Goal: Transaction & Acquisition: Subscribe to service/newsletter

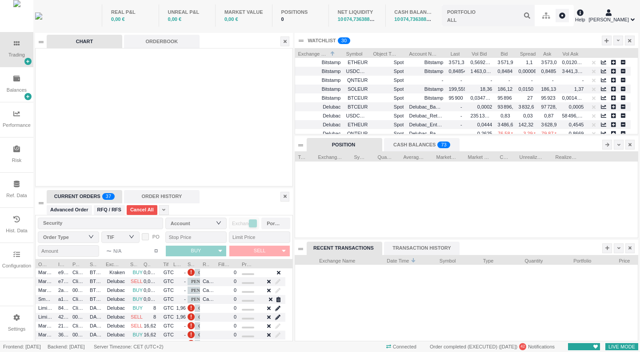
click at [606, 42] on icon at bounding box center [607, 40] width 4 height 5
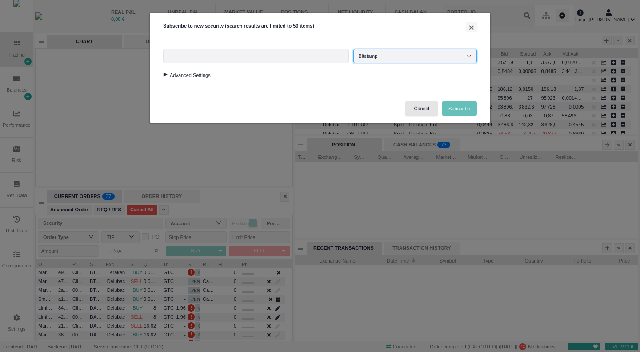
click at [396, 56] on div "Bitstamp" at bounding box center [415, 55] width 113 height 13
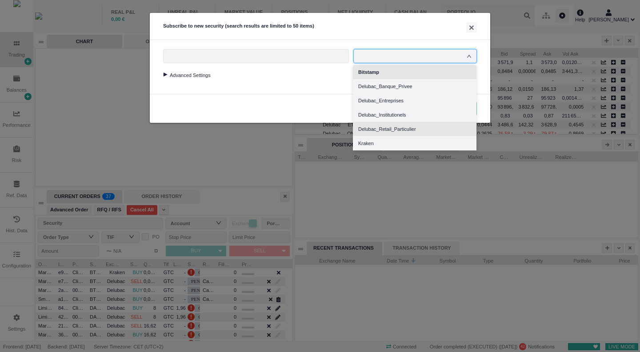
click at [408, 129] on li "Delubac_Retail_Particulier" at bounding box center [415, 129] width 124 height 14
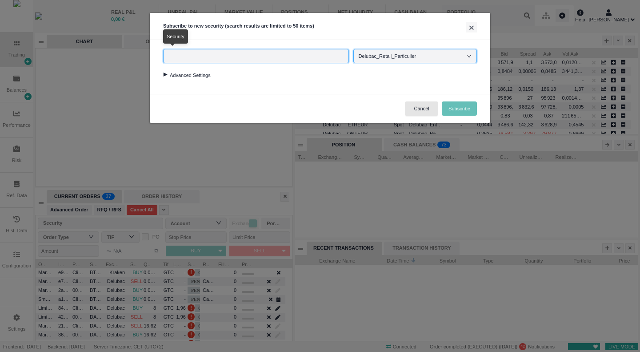
click at [334, 59] on input "text" at bounding box center [256, 56] width 186 height 14
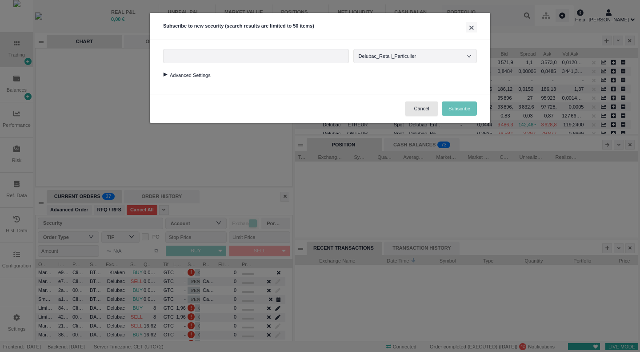
click at [221, 98] on div "Cancel Subscribe" at bounding box center [320, 108] width 341 height 29
click at [165, 75] on div at bounding box center [165, 74] width 12 height 4
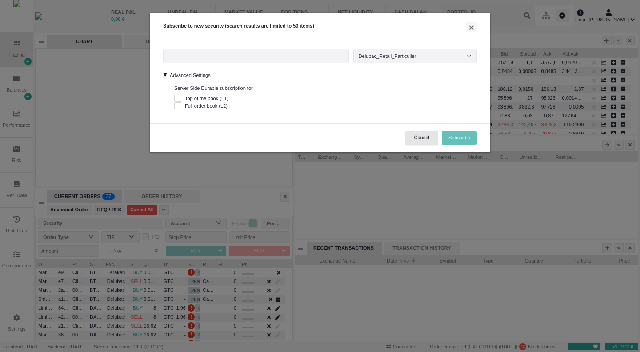
click at [369, 82] on div "Advanced Settings Server Side Durable subscription for Top of the book (L1) Ful…" at bounding box center [320, 88] width 314 height 41
click at [472, 28] on button "×" at bounding box center [471, 27] width 11 height 10
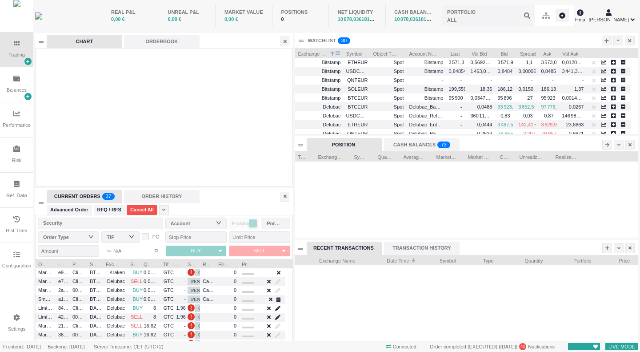
click at [319, 53] on span "Exchange Name" at bounding box center [313, 52] width 30 height 9
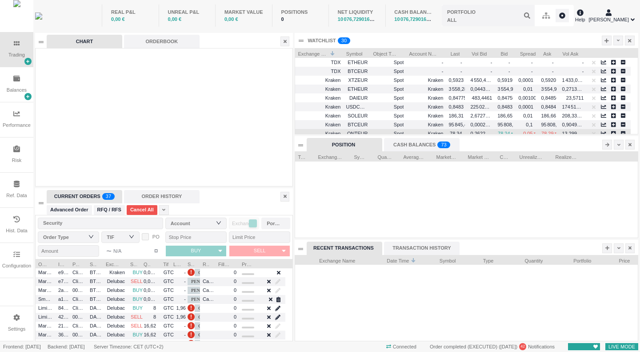
scroll to position [44, 0]
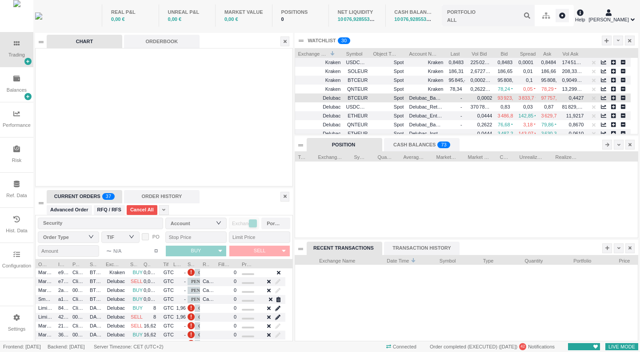
click at [335, 99] on span "Delubac" at bounding box center [332, 97] width 18 height 5
click at [335, 99] on span "Delubac" at bounding box center [331, 97] width 18 height 5
click at [603, 98] on icon "button" at bounding box center [603, 97] width 5 height 5
click at [603, 98] on icon "button" at bounding box center [604, 97] width 5 height 5
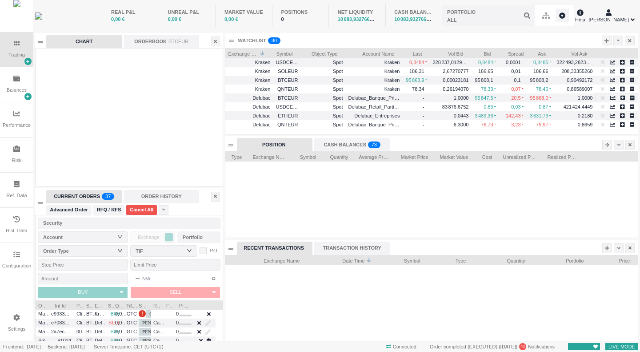
scroll to position [0, 0]
drag, startPoint x: 337, startPoint y: 52, endPoint x: 346, endPoint y: 52, distance: 8.9
click at [346, 52] on div "Exchange Name 1 Symbol Object Type Account Name Last Vol Bid Bid Spread" at bounding box center [432, 52] width 414 height 9
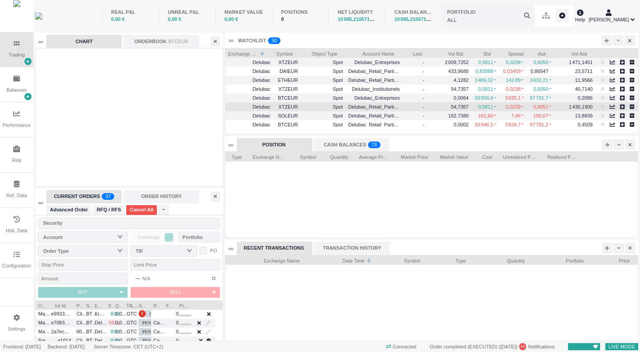
click at [361, 106] on span "Delubac_Retail_Particulier" at bounding box center [377, 106] width 58 height 5
click at [247, 107] on span "Delubac" at bounding box center [249, 107] width 42 height 10
drag, startPoint x: 273, startPoint y: 106, endPoint x: 257, endPoint y: 107, distance: 16.9
click at [257, 107] on span "Delubac" at bounding box center [262, 106] width 18 height 5
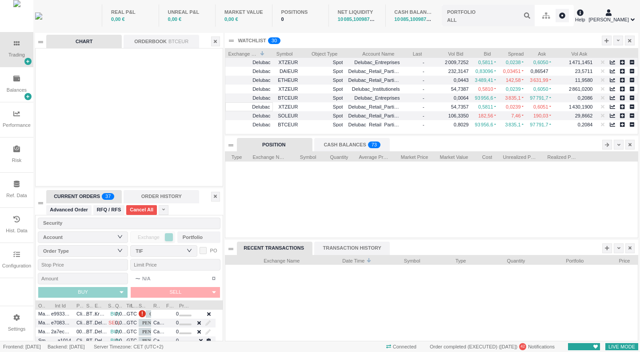
click at [343, 147] on div "CASH BALANCES 0 1 2 3 4 5 6 7 8 9 0 1 2 3 4 5 6 7 8 9 0 1 2 3 4 5 6 7 8 9 0 1 2…" at bounding box center [352, 144] width 76 height 13
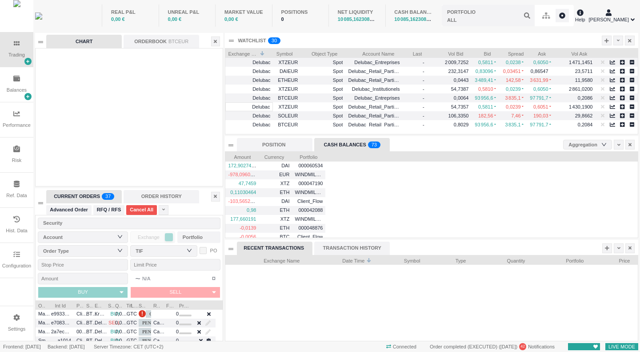
scroll to position [85, 412]
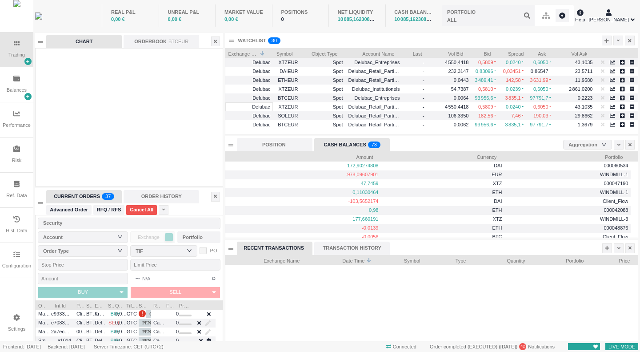
drag, startPoint x: 359, startPoint y: 248, endPoint x: 349, endPoint y: 248, distance: 10.7
click at [359, 248] on div "TRANSACTION HISTORY" at bounding box center [352, 247] width 76 height 13
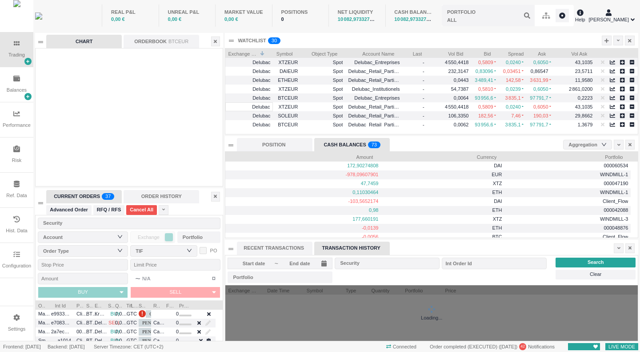
scroll to position [10, 80]
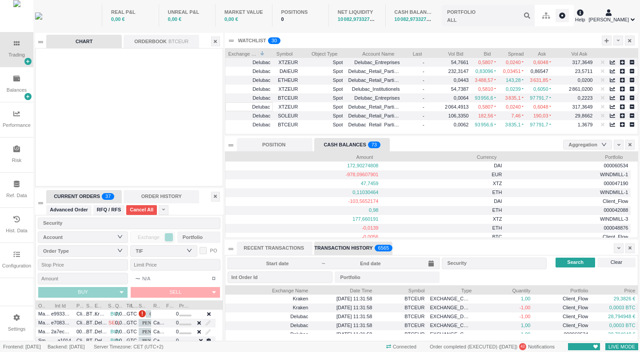
click at [276, 247] on div "RECENT TRANSACTIONS" at bounding box center [275, 247] width 76 height 13
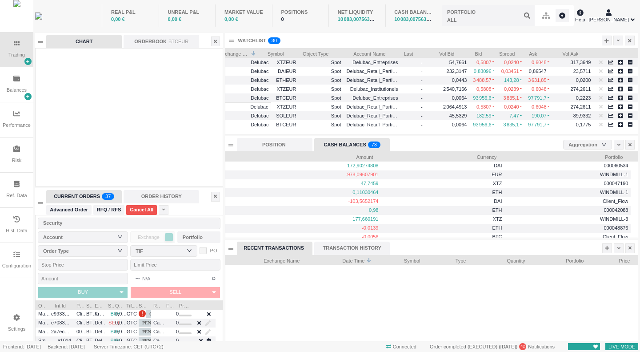
scroll to position [0, 9]
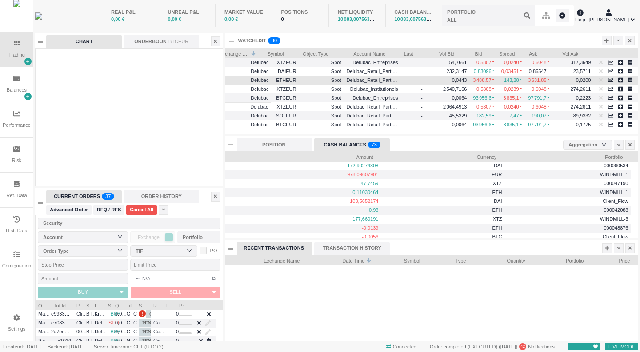
click at [301, 81] on span "Spot" at bounding box center [321, 80] width 40 height 10
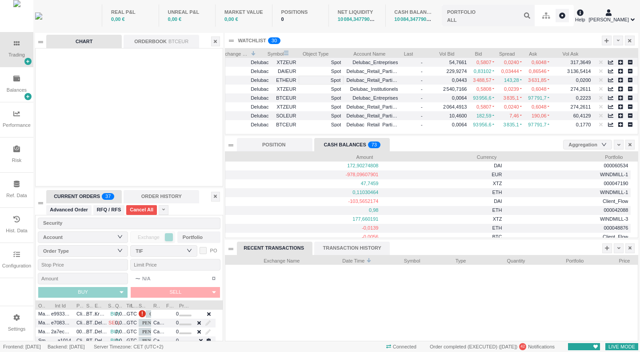
click at [279, 54] on span "Symbol" at bounding box center [275, 52] width 17 height 9
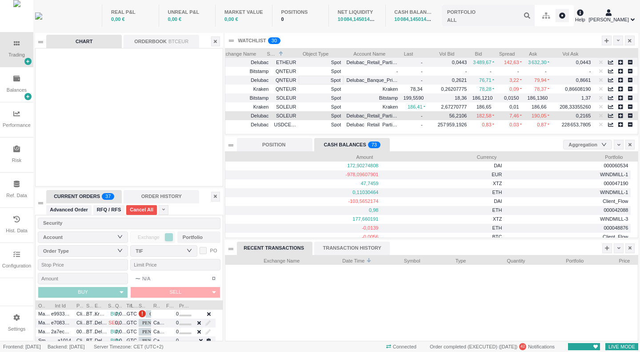
click at [289, 117] on div "SOLEUR" at bounding box center [285, 115] width 28 height 9
click at [378, 112] on span "Delubac_Retail_Particulier" at bounding box center [372, 116] width 51 height 10
click at [377, 112] on span "Delubac_Retail_Particulier" at bounding box center [372, 116] width 51 height 10
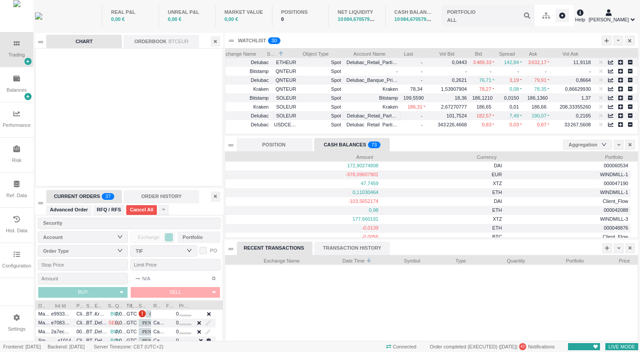
click at [604, 37] on div at bounding box center [607, 41] width 10 height 10
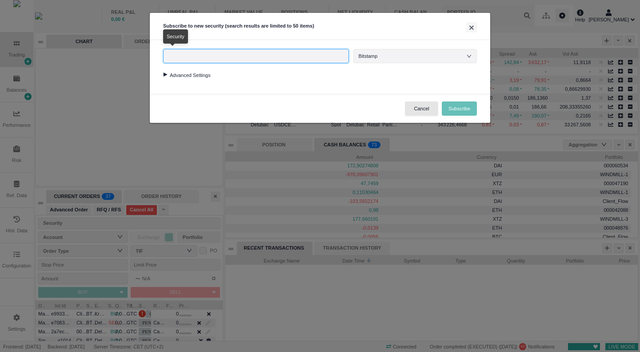
click at [344, 56] on input "text" at bounding box center [256, 56] width 186 height 14
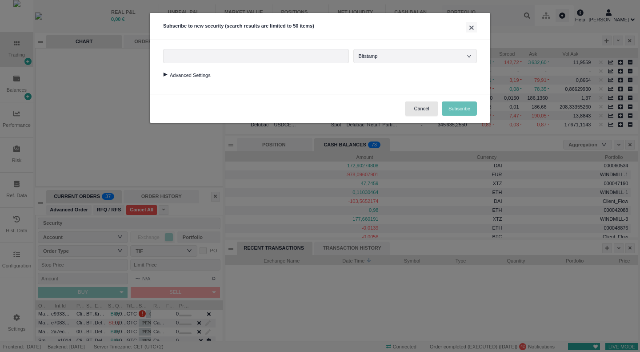
drag, startPoint x: 414, startPoint y: 96, endPoint x: 410, endPoint y: 91, distance: 6.8
click at [414, 96] on div "Cancel Subscribe" at bounding box center [320, 108] width 341 height 29
click at [394, 55] on div "Bitstamp" at bounding box center [415, 55] width 113 height 13
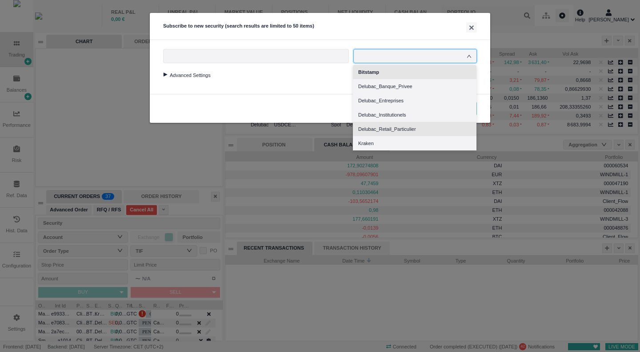
click at [407, 128] on li "Delubac_Retail_Particulier" at bounding box center [415, 129] width 124 height 14
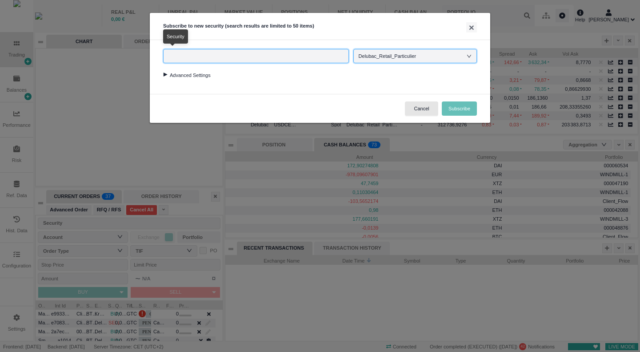
click at [257, 60] on input "text" at bounding box center [256, 56] width 186 height 14
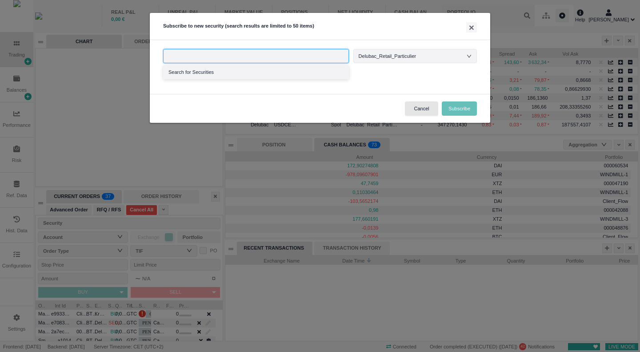
click at [215, 74] on li "Search for Securities" at bounding box center [256, 72] width 186 height 14
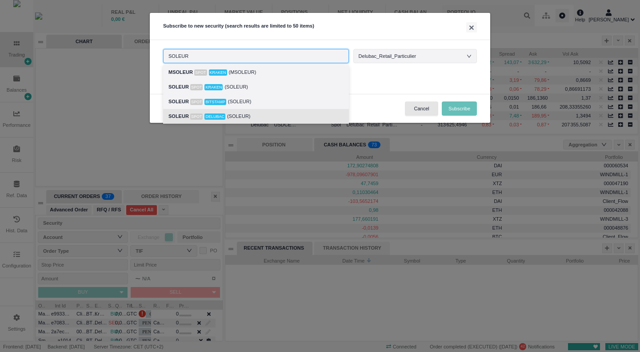
click at [261, 112] on div "SOLEUR Spot Delubac (SOLEUR)" at bounding box center [256, 116] width 175 height 10
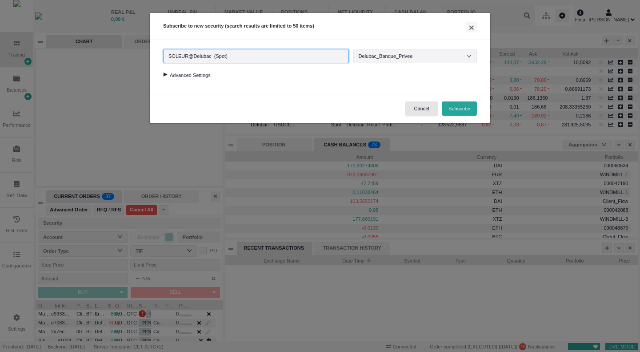
type input "SOLEUR@Delubac (Spot)"
click at [164, 74] on div at bounding box center [165, 74] width 12 height 4
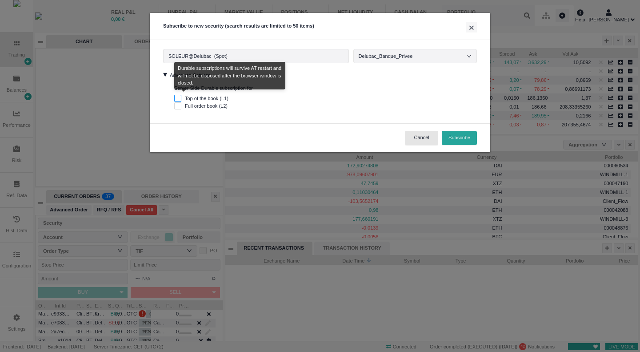
click at [180, 98] on input "Top of the book (L1)" at bounding box center [177, 98] width 7 height 7
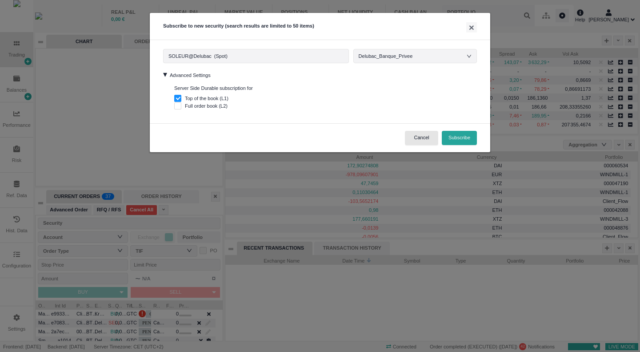
click at [467, 137] on button "Subscribe" at bounding box center [459, 138] width 35 height 14
checkbox input "false"
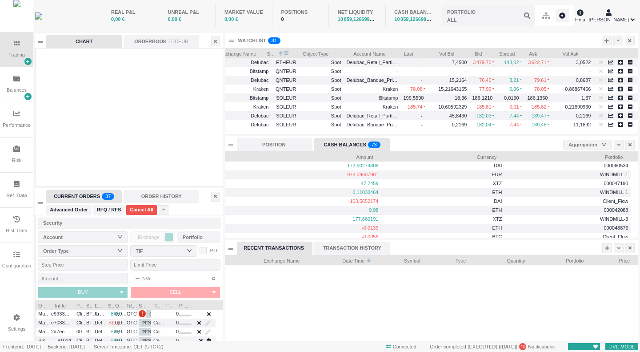
click at [272, 54] on span "Symbol" at bounding box center [272, 52] width 10 height 9
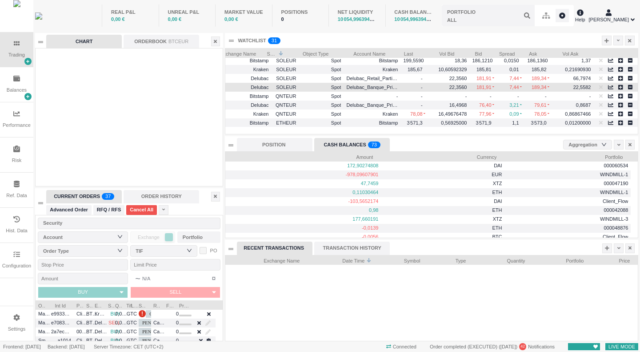
scroll to position [28, 0]
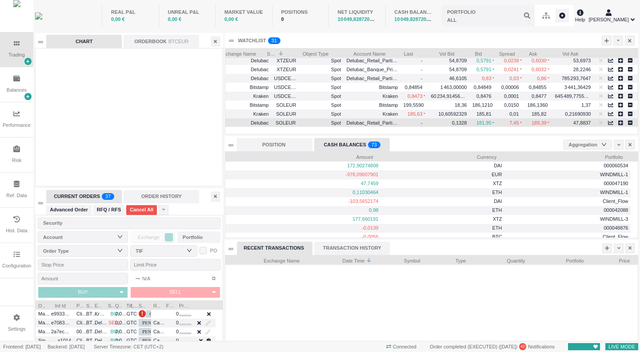
click at [286, 121] on span "SOLEUR" at bounding box center [284, 123] width 21 height 10
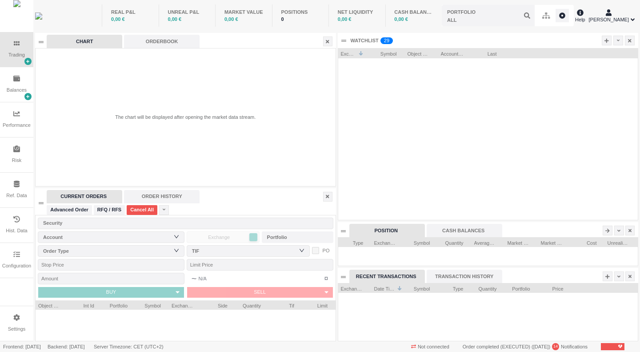
scroll to position [57, 300]
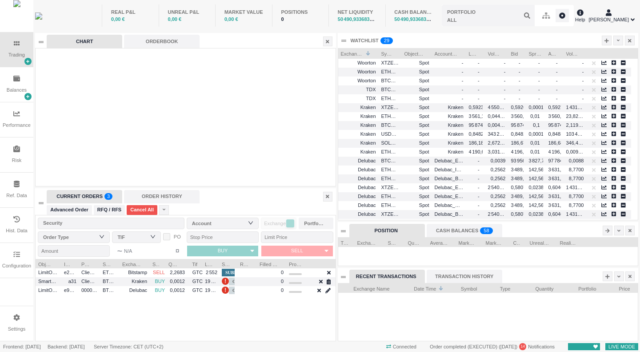
click at [607, 41] on icon at bounding box center [607, 40] width 4 height 4
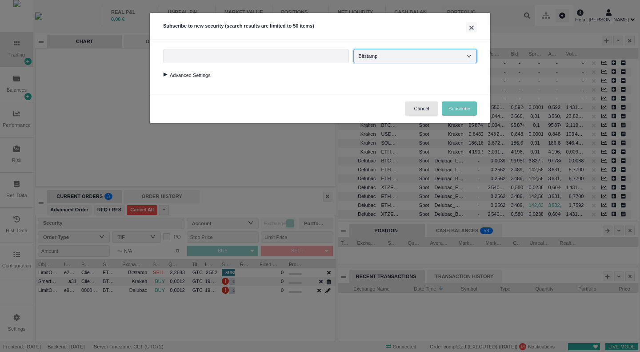
click at [387, 55] on div "Bitstamp" at bounding box center [373, 55] width 28 height 13
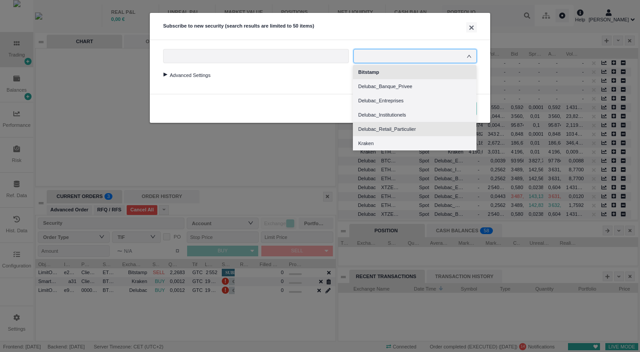
click at [408, 128] on li "Delubac_Retail_Particulier" at bounding box center [415, 129] width 124 height 14
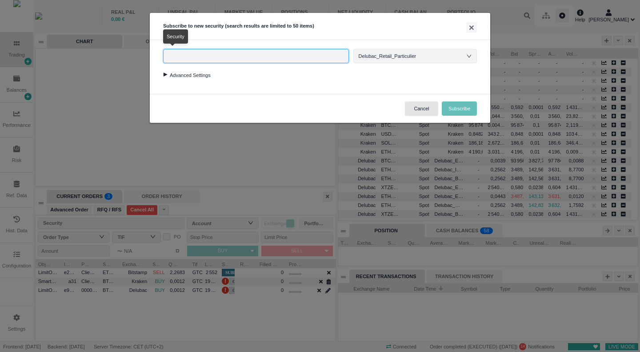
click at [251, 55] on input "text" at bounding box center [256, 56] width 186 height 14
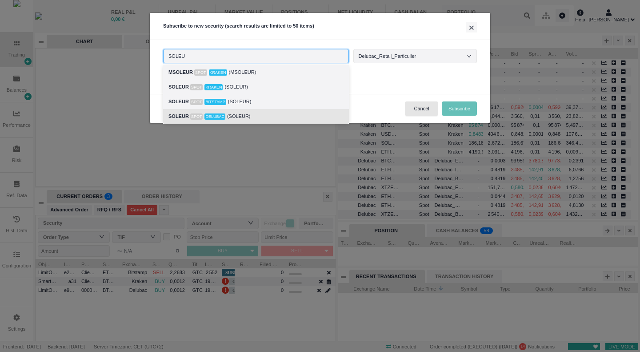
click at [247, 115] on div "SOLEUR Spot Delubac (SOLEUR)" at bounding box center [256, 116] width 175 height 10
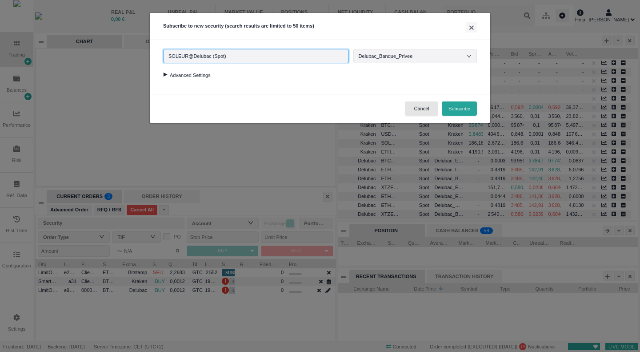
type input "SOLEUR@Delubac (Spot)"
click at [168, 73] on div at bounding box center [165, 74] width 12 height 4
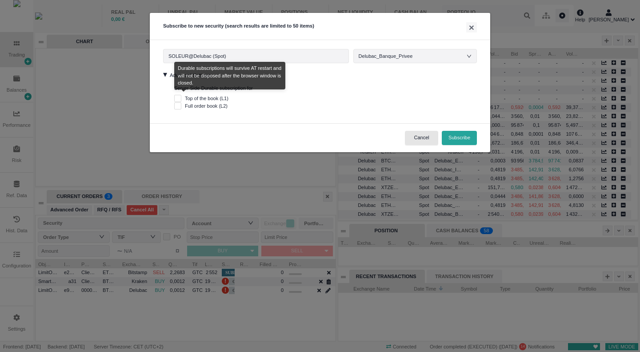
click at [185, 97] on span "Top of the book (L1)" at bounding box center [206, 98] width 51 height 5
click at [181, 97] on input "Top of the book (L1)" at bounding box center [177, 98] width 7 height 7
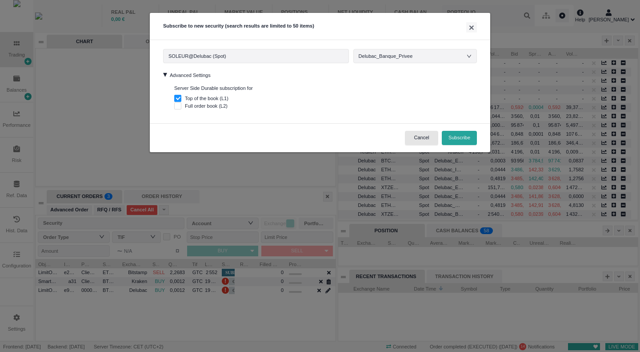
click at [466, 137] on button "Subscribe" at bounding box center [459, 138] width 35 height 14
checkbox input "false"
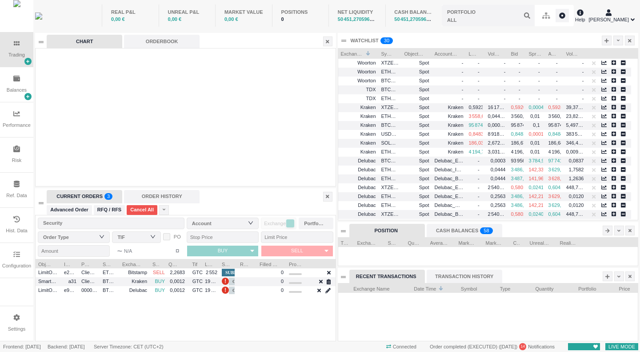
click at [606, 40] on icon at bounding box center [607, 40] width 4 height 4
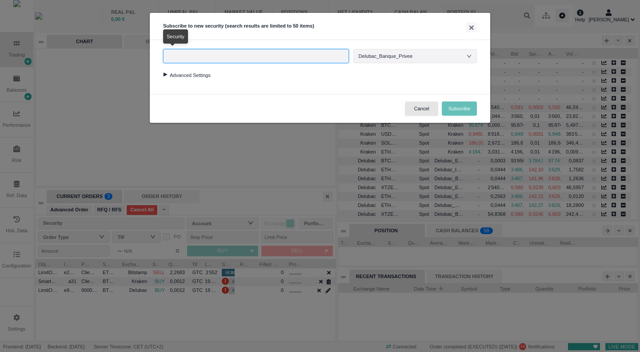
click at [182, 52] on input "text" at bounding box center [256, 56] width 186 height 14
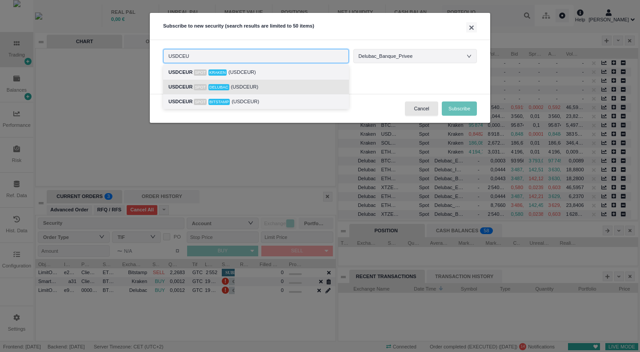
click at [252, 86] on div "USDCEUR Spot Delubac (USDCEUR)" at bounding box center [256, 87] width 175 height 10
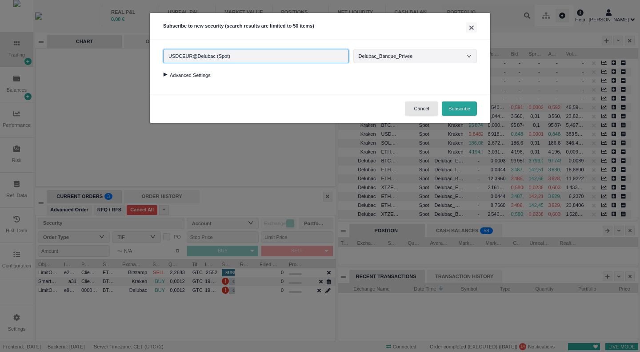
type input "USDCEUR@Delubac (Spot)"
click at [166, 74] on div at bounding box center [165, 74] width 12 height 4
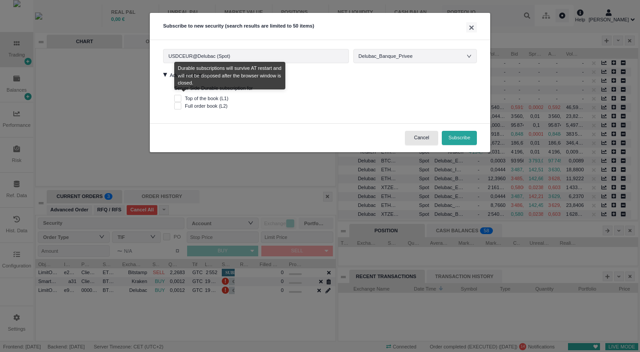
click at [183, 97] on span "Top of the book (L1)" at bounding box center [206, 98] width 51 height 5
click at [181, 97] on input "Top of the book (L1)" at bounding box center [177, 98] width 7 height 7
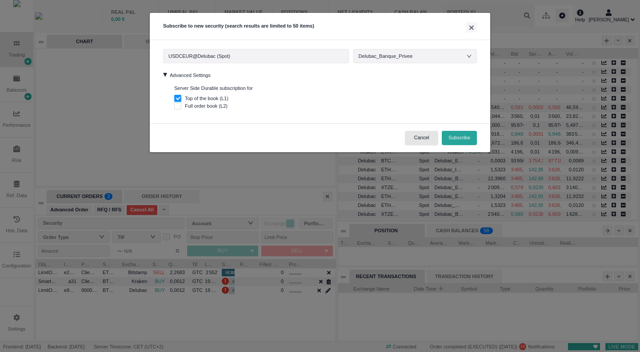
click at [459, 136] on button "Subscribe" at bounding box center [459, 138] width 35 height 14
checkbox input "false"
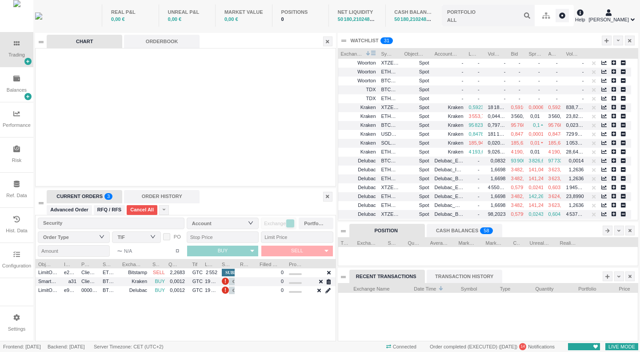
click at [362, 52] on span "Exchange Name" at bounding box center [352, 52] width 23 height 9
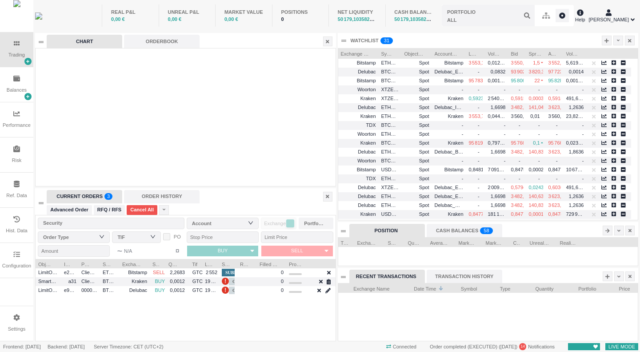
click at [607, 42] on icon at bounding box center [607, 40] width 4 height 4
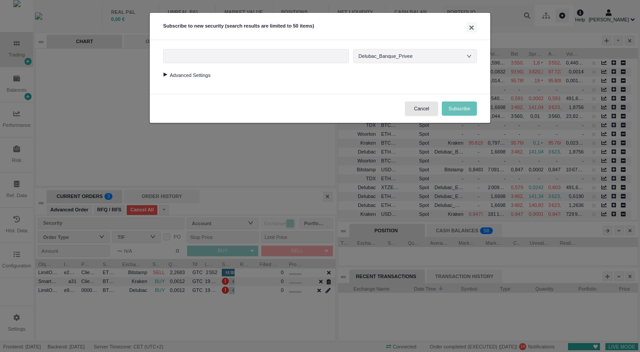
click at [167, 75] on div at bounding box center [165, 74] width 12 height 4
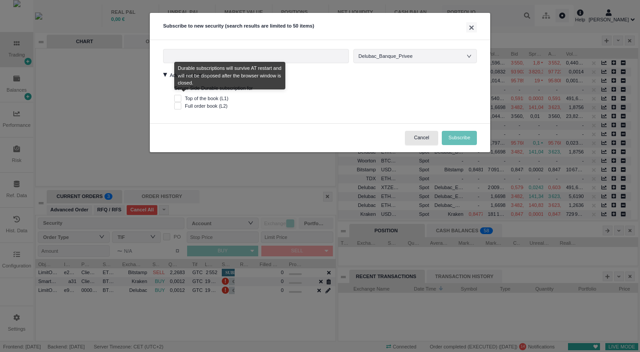
click at [183, 99] on span "Top of the book (L1)" at bounding box center [206, 98] width 51 height 5
click at [181, 99] on input "Top of the book (L1)" at bounding box center [177, 98] width 7 height 7
checkbox input "true"
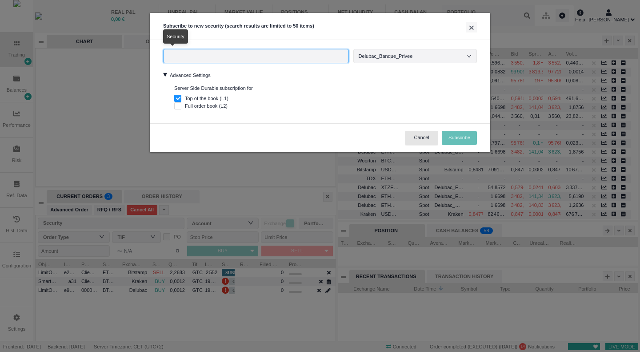
click at [247, 57] on input "text" at bounding box center [256, 56] width 186 height 14
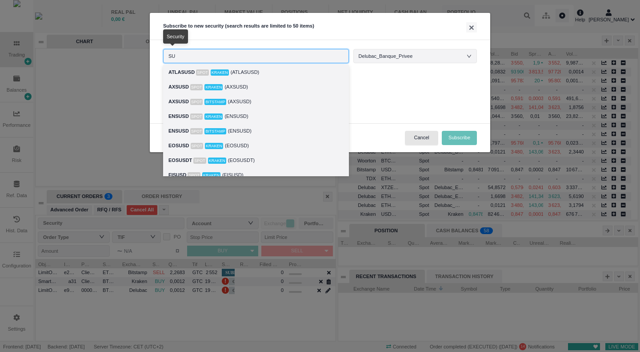
type input "S"
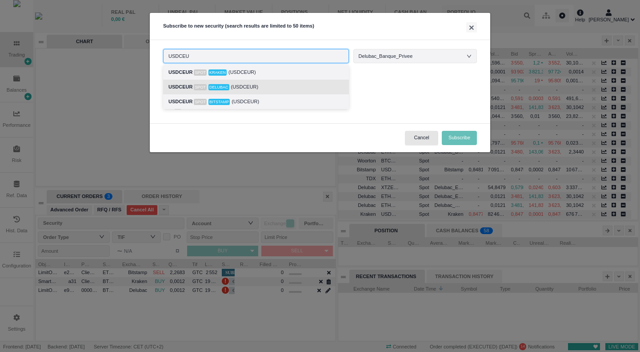
drag, startPoint x: 244, startPoint y: 103, endPoint x: 251, endPoint y: 86, distance: 18.1
click at [251, 86] on ul "USDCEUR Spot Kraken (USDCEUR) USDCEUR Spot Delubac (USDCEUR) USDCEUR Spot Bitst…" at bounding box center [256, 87] width 186 height 44
click at [251, 86] on div "USDCEUR Spot Delubac (USDCEUR)" at bounding box center [256, 87] width 175 height 10
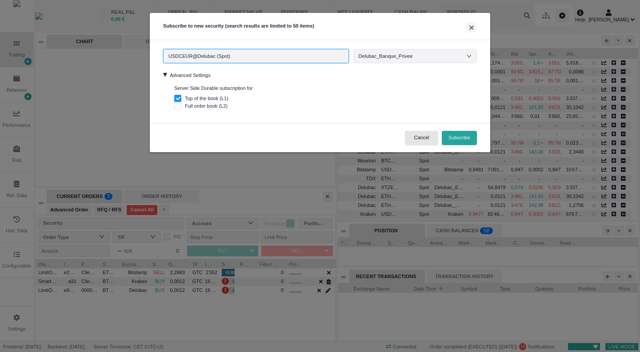
type input "USDCEUR@Delubac (Spot)"
drag, startPoint x: 469, startPoint y: 136, endPoint x: 464, endPoint y: 112, distance: 24.5
click at [468, 136] on button "Subscribe" at bounding box center [459, 138] width 35 height 14
checkbox input "false"
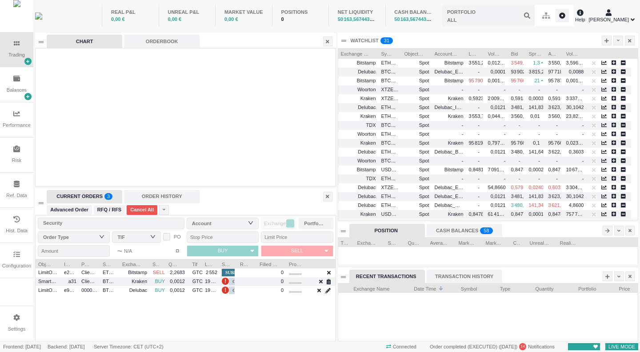
click at [460, 42] on div "WATCHLIST 0 1 2 3 4 5 6 7 8 9 0 1 2 3 4 5 6 7 8 9 0 1 2 3 4 5 6 7 8 9 0 1 2 3 4…" at bounding box center [488, 40] width 301 height 15
